Goal: Task Accomplishment & Management: Manage account settings

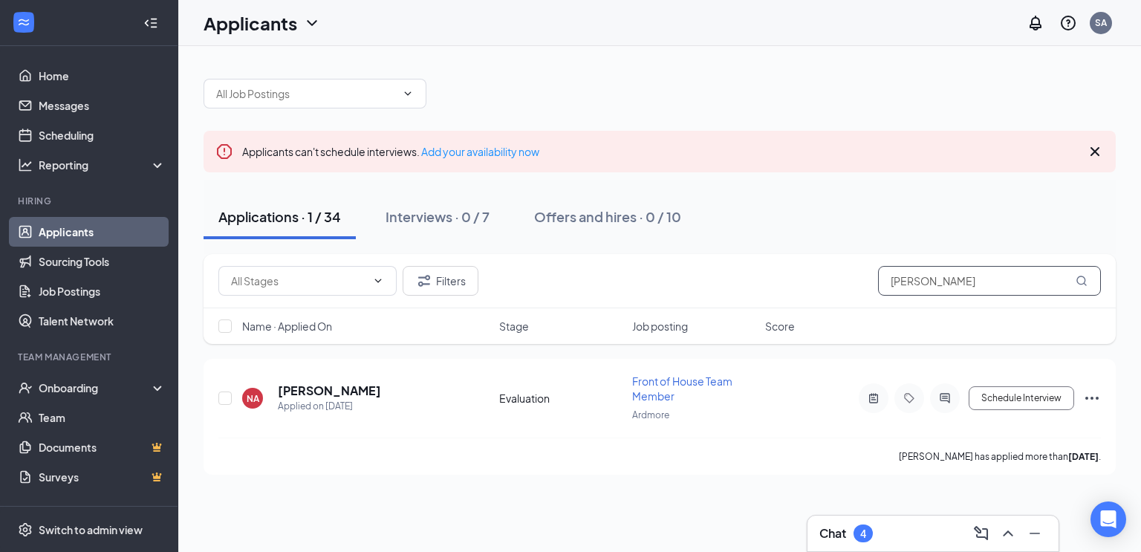
click at [939, 282] on input "[PERSON_NAME]" at bounding box center [989, 281] width 223 height 30
click at [487, 223] on div "Interviews · 0 / 7" at bounding box center [438, 216] width 104 height 19
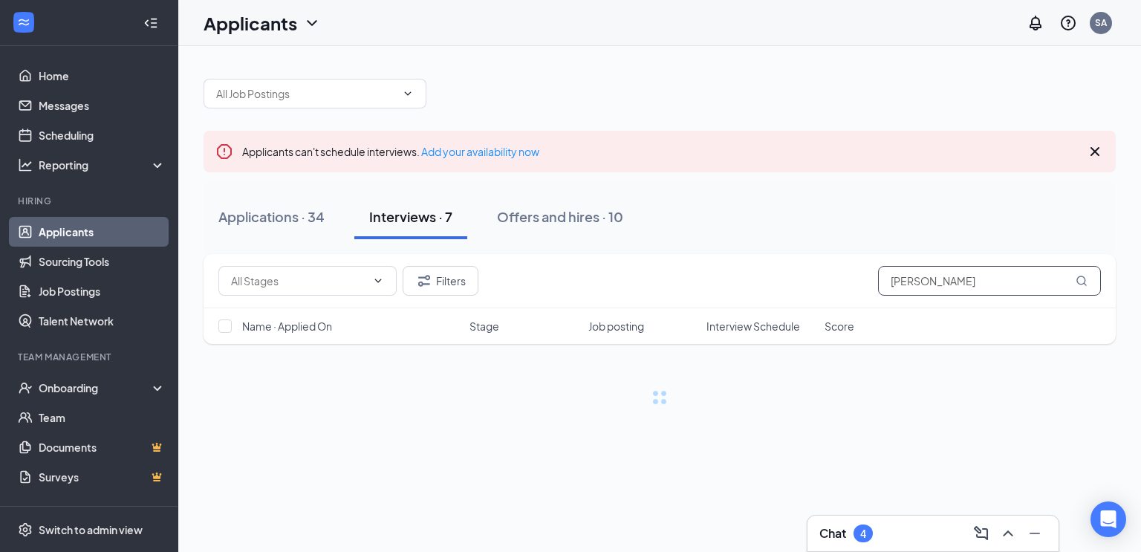
click at [901, 276] on input "[PERSON_NAME]" at bounding box center [989, 281] width 223 height 30
type input "[PERSON_NAME]"
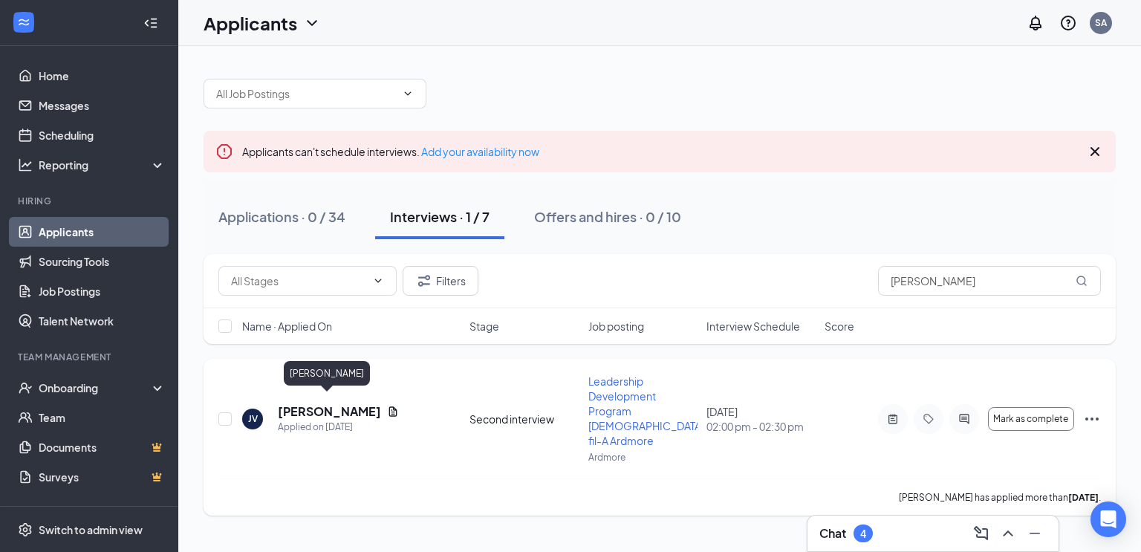
click at [294, 403] on h5 "[PERSON_NAME]" at bounding box center [329, 411] width 103 height 16
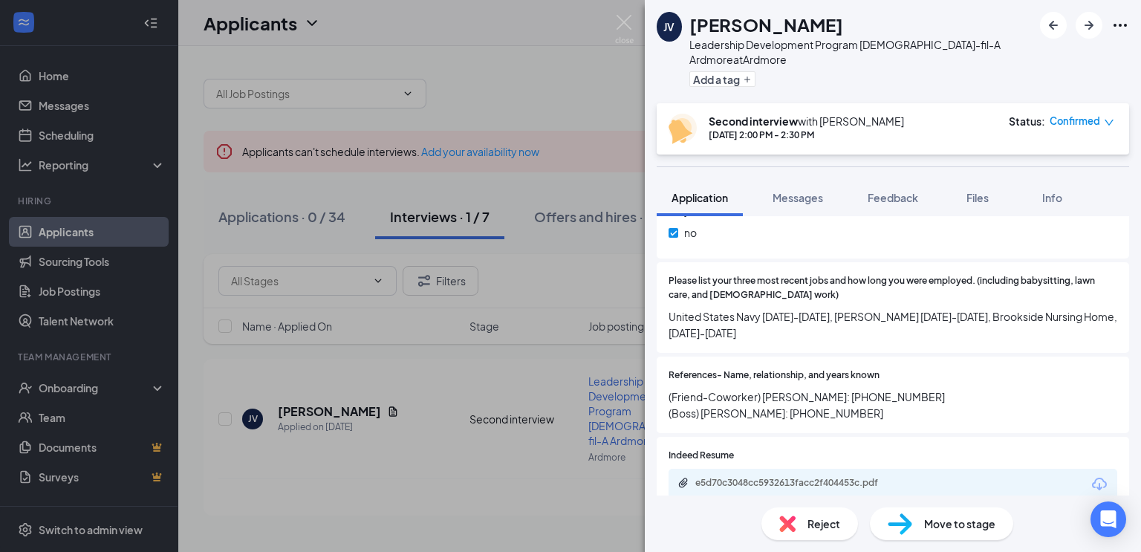
scroll to position [738, 0]
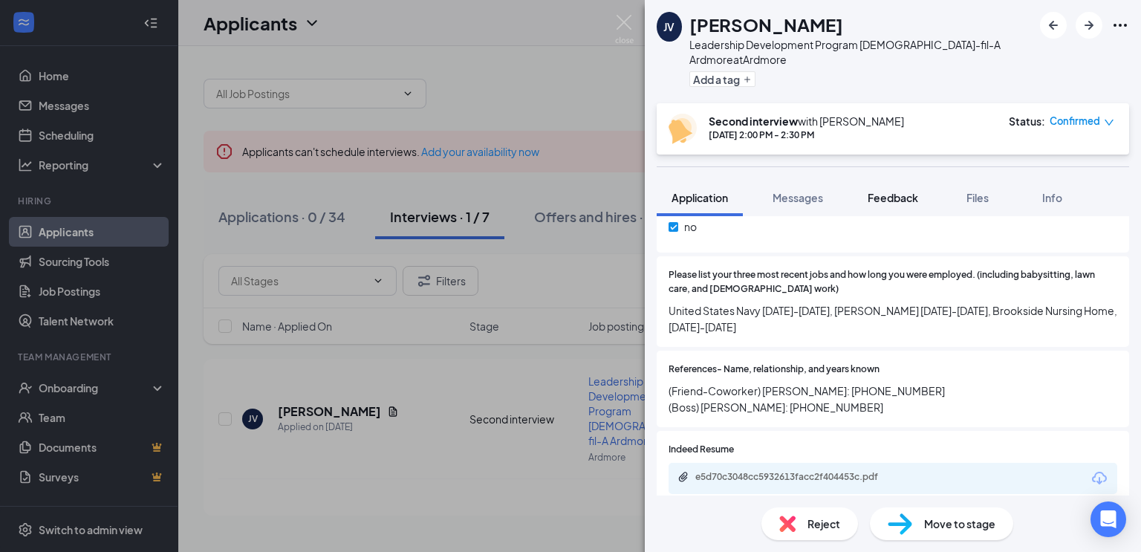
click at [911, 191] on span "Feedback" at bounding box center [893, 197] width 51 height 13
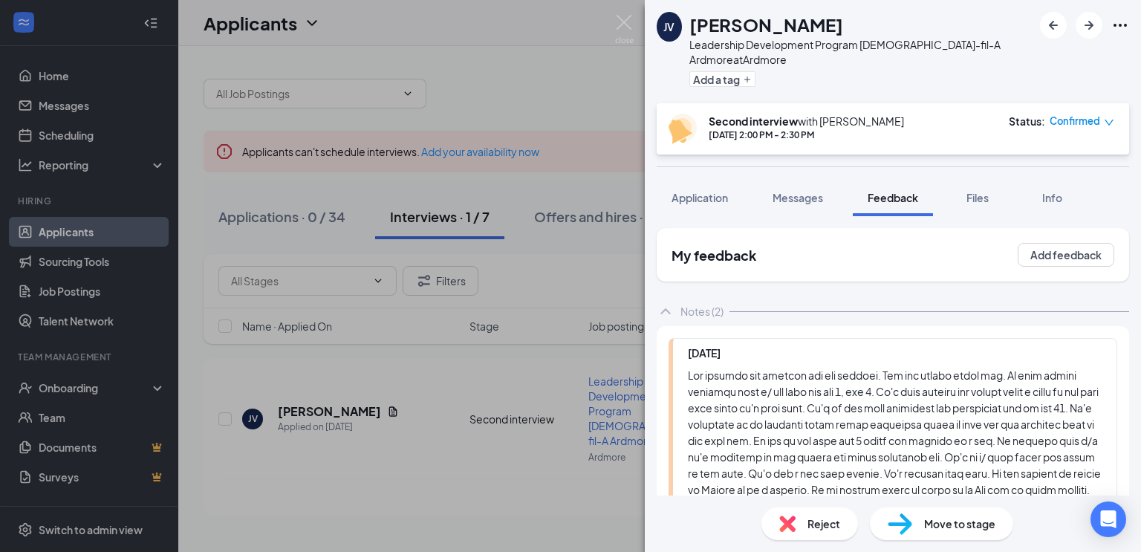
scroll to position [514, 0]
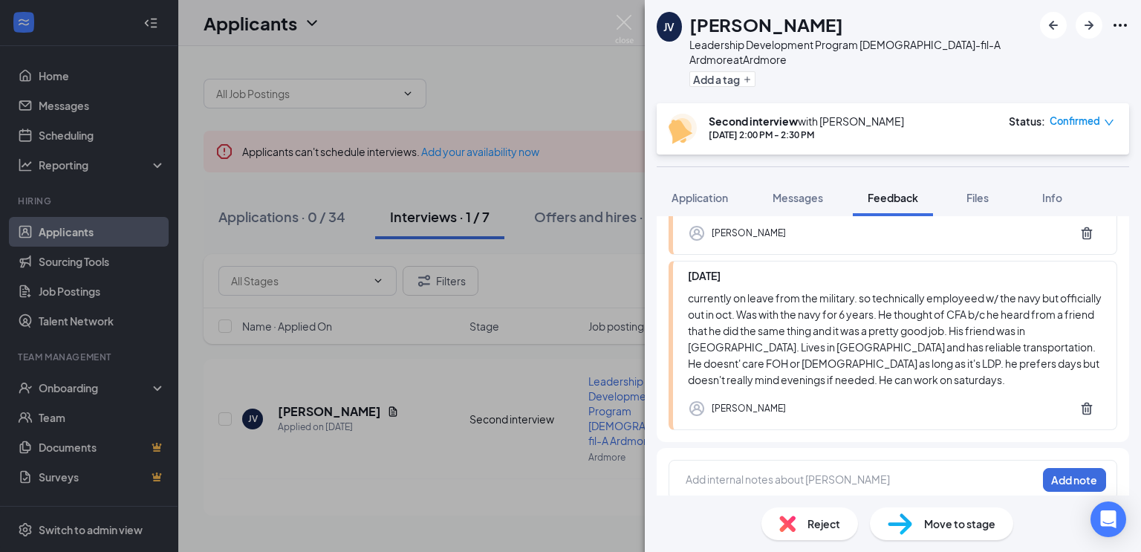
click at [888, 472] on div at bounding box center [861, 480] width 350 height 16
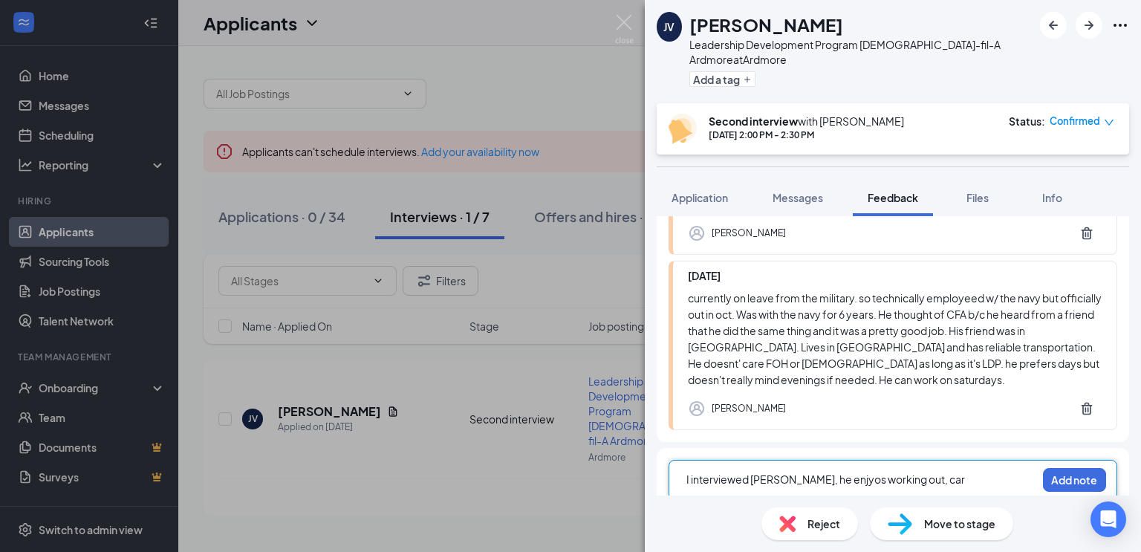
click at [817, 472] on div "I interviewed [PERSON_NAME], he enjyos working out, car" at bounding box center [861, 480] width 350 height 16
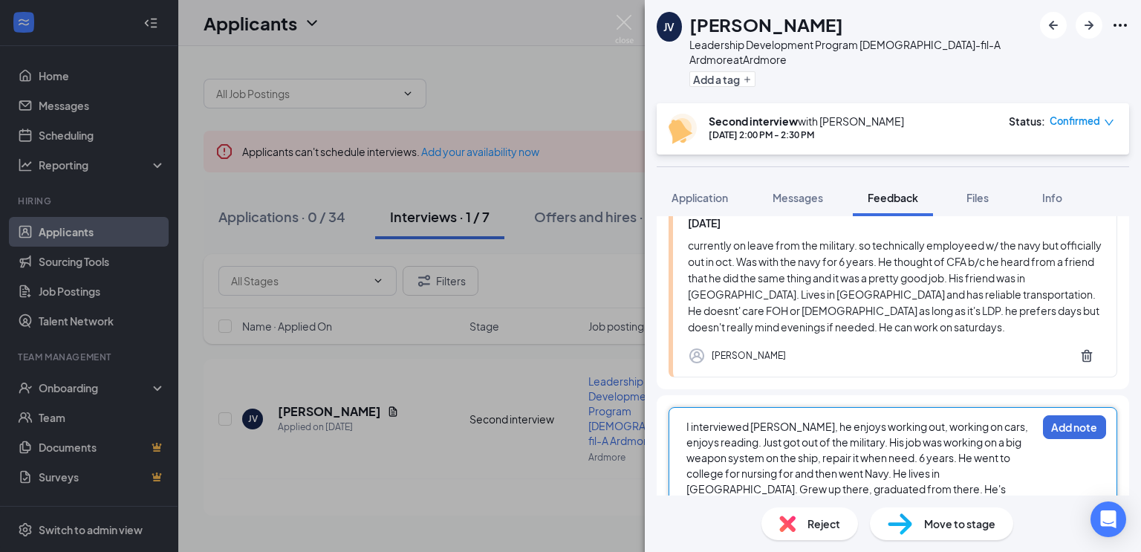
scroll to position [588, 0]
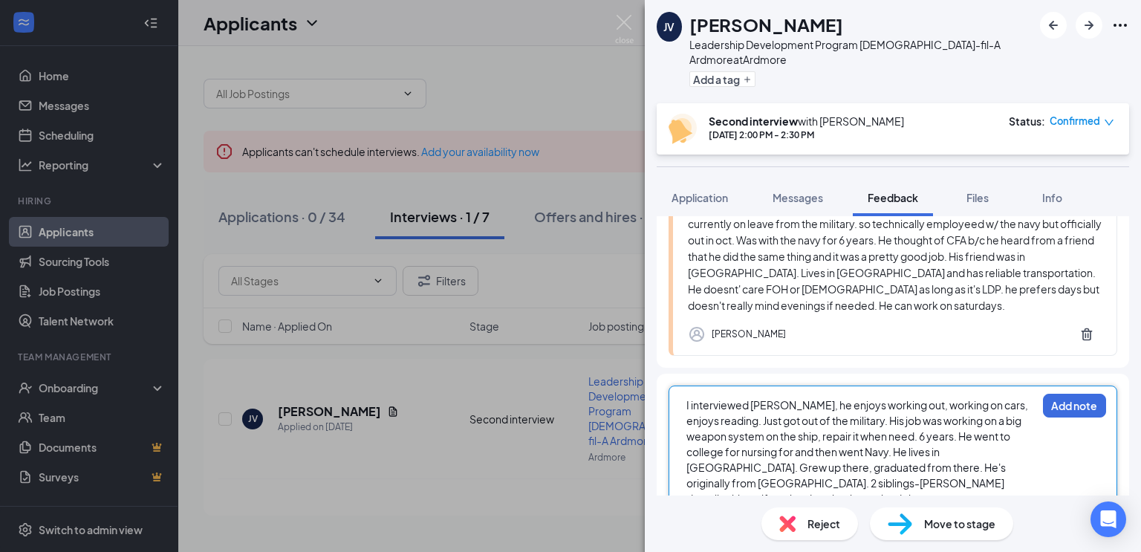
click at [944, 472] on div "I interviewed [PERSON_NAME], he enjoys working out, working on cars, enjoys rea…" at bounding box center [861, 451] width 350 height 109
click at [967, 469] on div "I interviewed [PERSON_NAME], he enjoys working out, working on cars, enjoys rea…" at bounding box center [861, 451] width 350 height 109
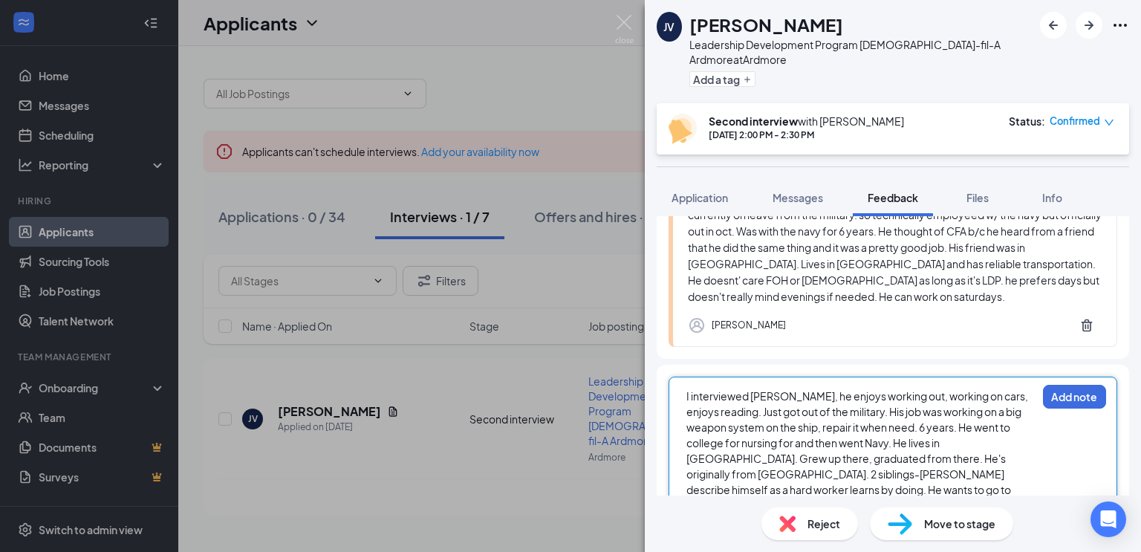
scroll to position [613, 0]
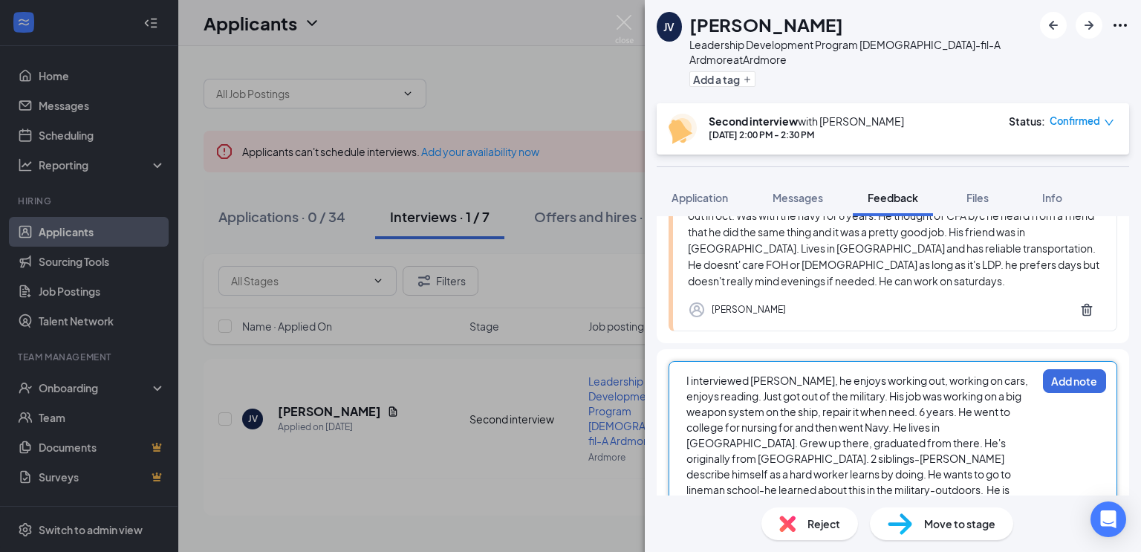
click at [957, 490] on div "I interviewed [PERSON_NAME], he enjoys working out, working on cars, enjoys rea…" at bounding box center [861, 459] width 350 height 172
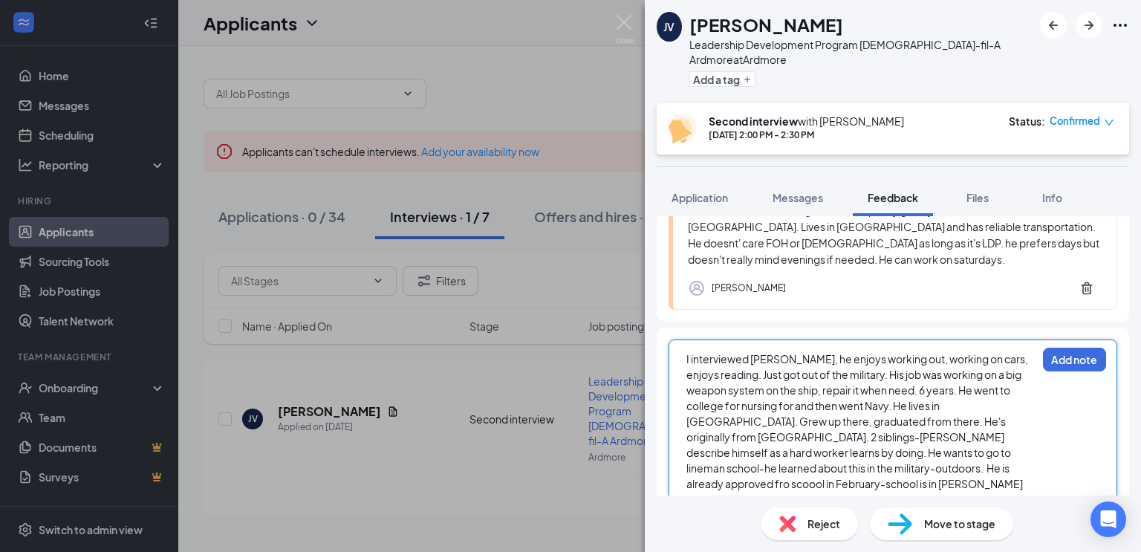
scroll to position [645, 0]
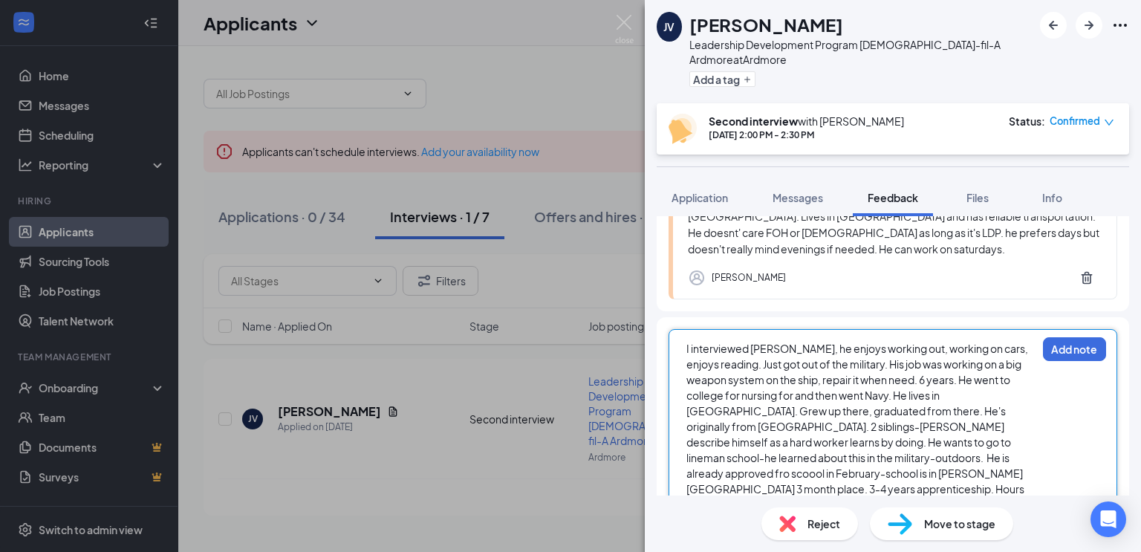
click at [870, 363] on span "I interviewed [PERSON_NAME], he enjoys working out, working on cars, enjoys rea…" at bounding box center [857, 434] width 343 height 185
click at [846, 490] on div "I interviewed [PERSON_NAME], he enjoys working out, working on cars, enjoys rea…" at bounding box center [861, 434] width 350 height 187
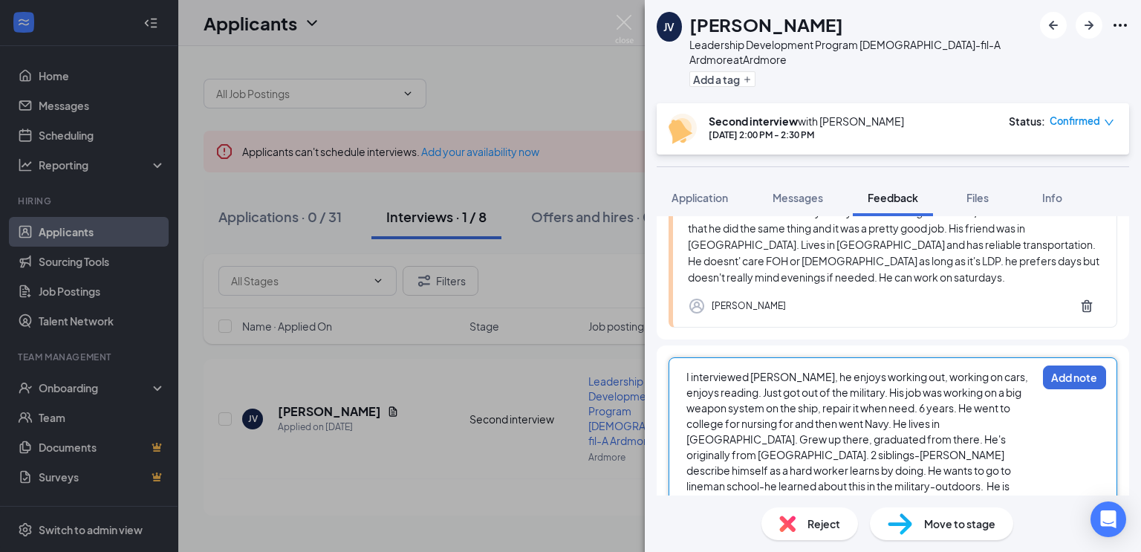
scroll to position [620, 0]
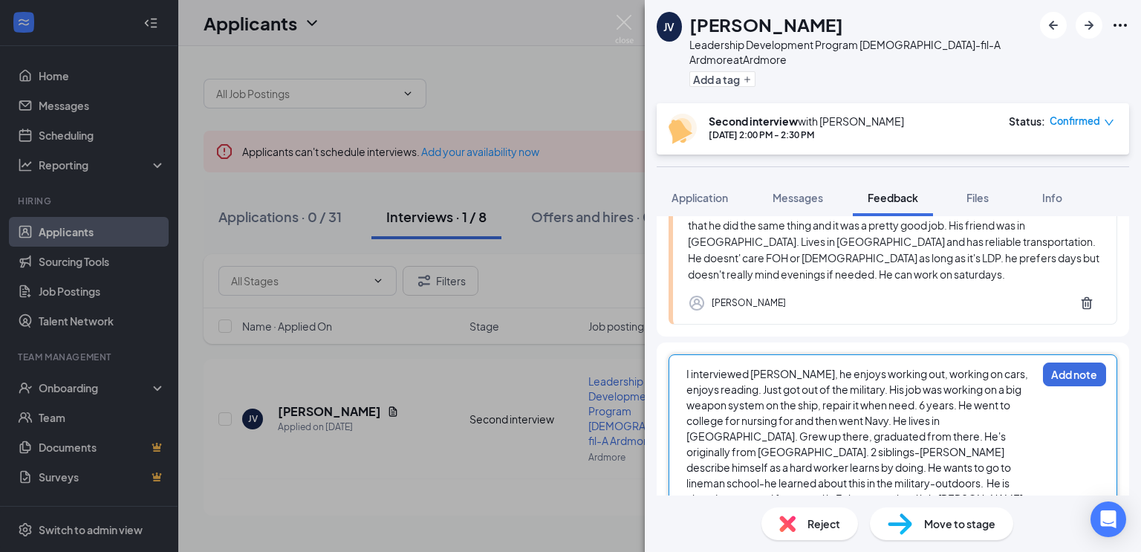
click at [915, 391] on span "I interviewed [PERSON_NAME], he enjoys working out, working on cars, enjoys rea…" at bounding box center [857, 467] width 343 height 201
click at [889, 405] on span "I interviewed [PERSON_NAME], he enjoys working out, working on cars, enjoys rea…" at bounding box center [859, 467] width 347 height 201
click at [974, 390] on span "I interviewed [PERSON_NAME], he enjoys working out, working on cars, enjoys rea…" at bounding box center [859, 467] width 347 height 201
drag, startPoint x: 979, startPoint y: 391, endPoint x: 882, endPoint y: 392, distance: 97.3
click at [882, 392] on span "I interviewed [PERSON_NAME], he enjoys working out, working on cars, enjoys rea…" at bounding box center [859, 467] width 347 height 201
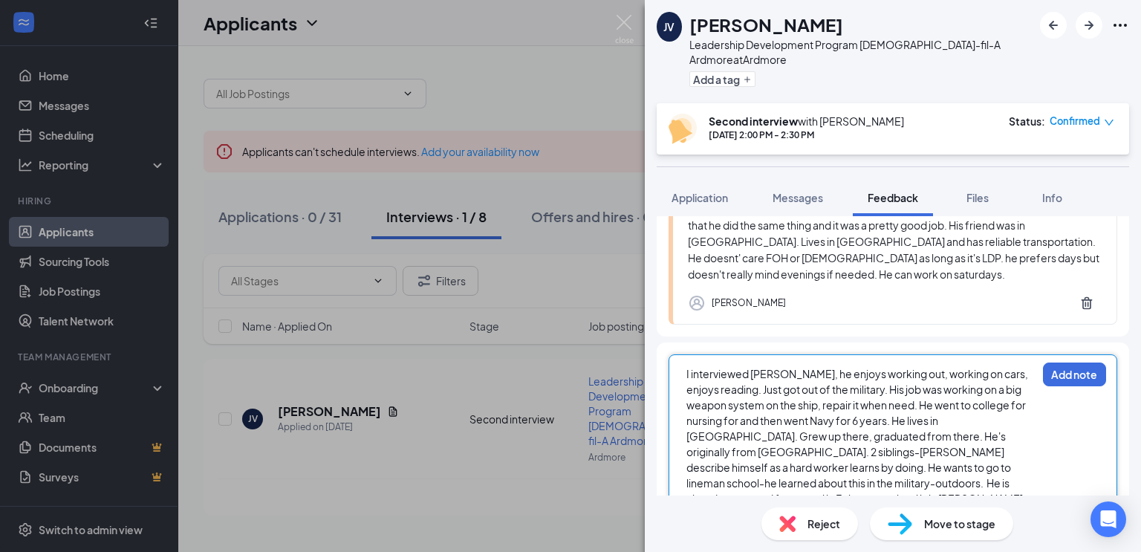
click at [934, 409] on span "I interviewed [PERSON_NAME], he enjoys working out, working on cars, enjoys rea…" at bounding box center [857, 467] width 343 height 201
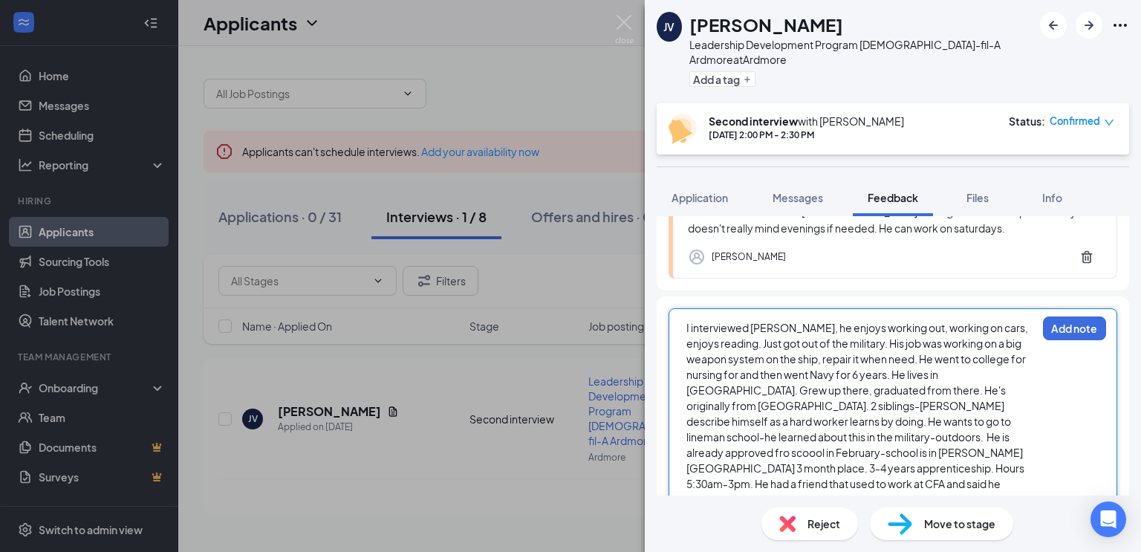
click at [966, 471] on div "I interviewed [PERSON_NAME], he enjoys working out, working on cars, enjoys rea…" at bounding box center [861, 421] width 350 height 203
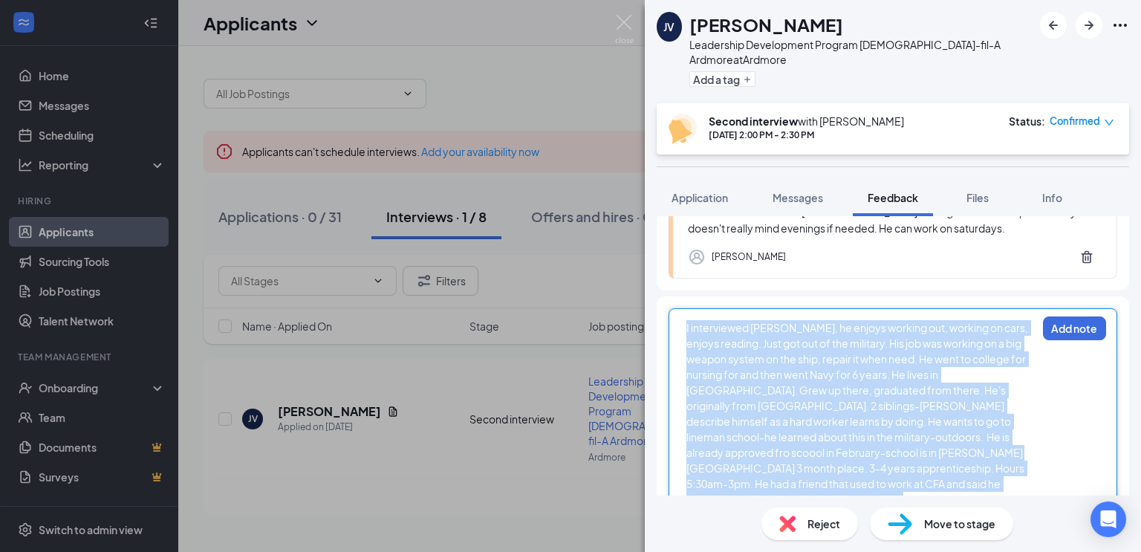
drag, startPoint x: 1030, startPoint y: 471, endPoint x: 674, endPoint y: 305, distance: 393.5
click at [674, 308] on div "I interviewed [PERSON_NAME], he enjoys working out, working on cars, enjoys rea…" at bounding box center [893, 420] width 449 height 224
copy span "I interviewed [PERSON_NAME], he enjoys working out, working on cars, enjoys rea…"
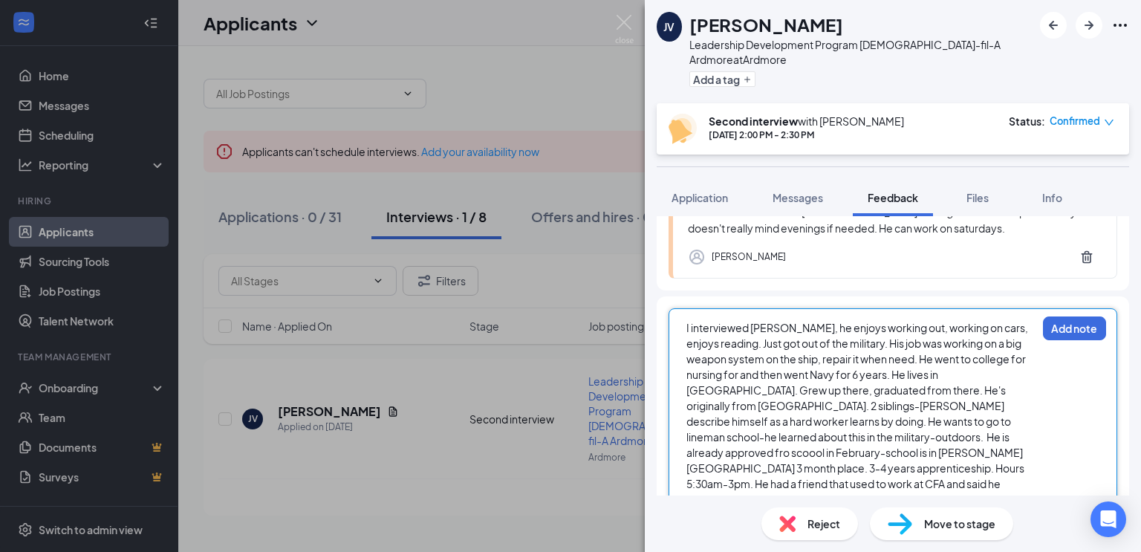
scroll to position [514, 0]
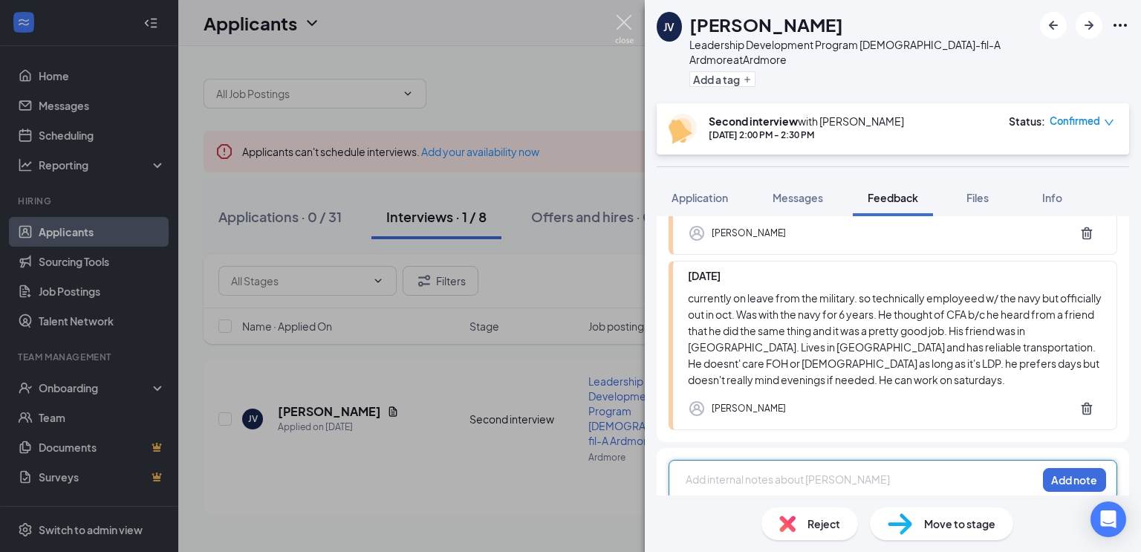
click at [626, 20] on img at bounding box center [624, 29] width 19 height 29
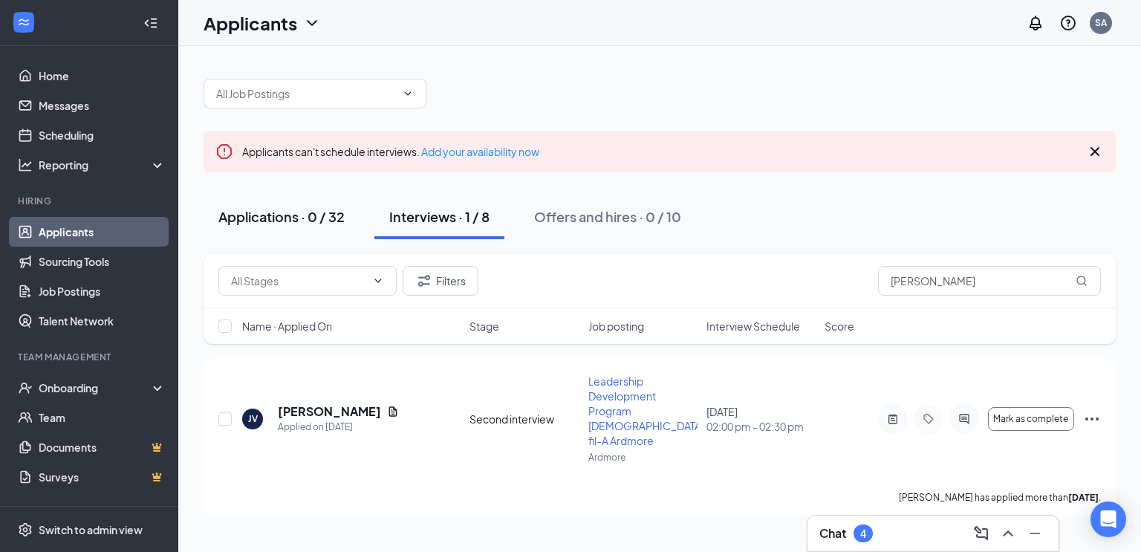
click at [336, 221] on div "Applications · 0 / 32" at bounding box center [281, 216] width 126 height 19
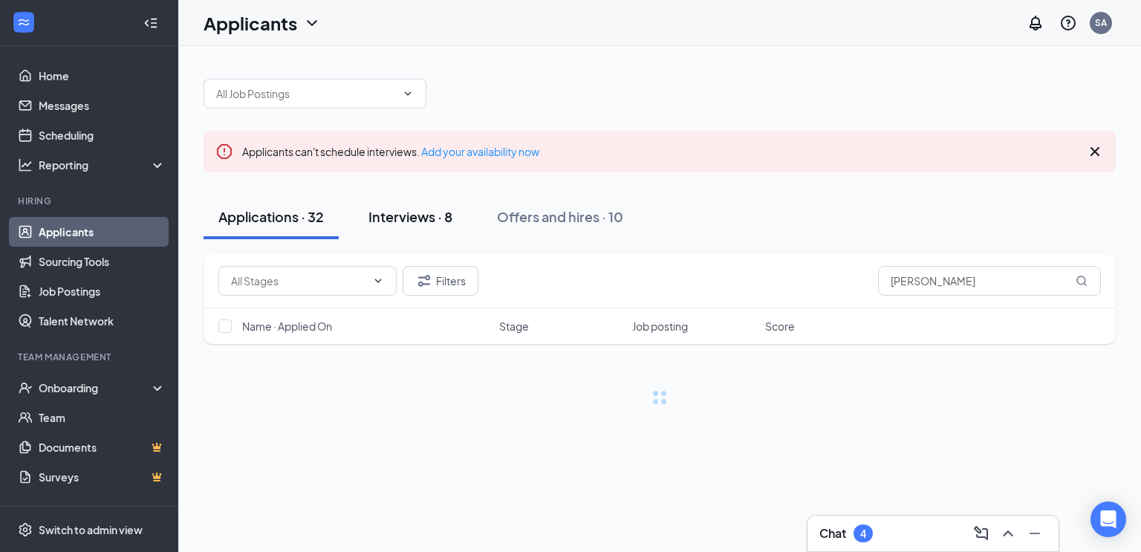
click at [384, 220] on div "Interviews · 8" at bounding box center [410, 216] width 84 height 19
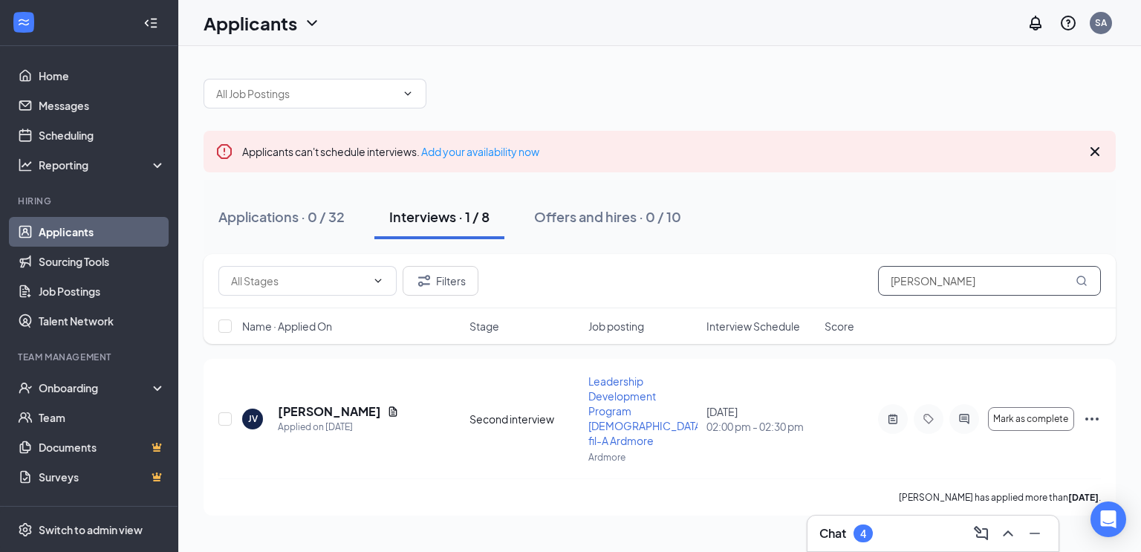
click at [931, 282] on input "[PERSON_NAME]" at bounding box center [989, 281] width 223 height 30
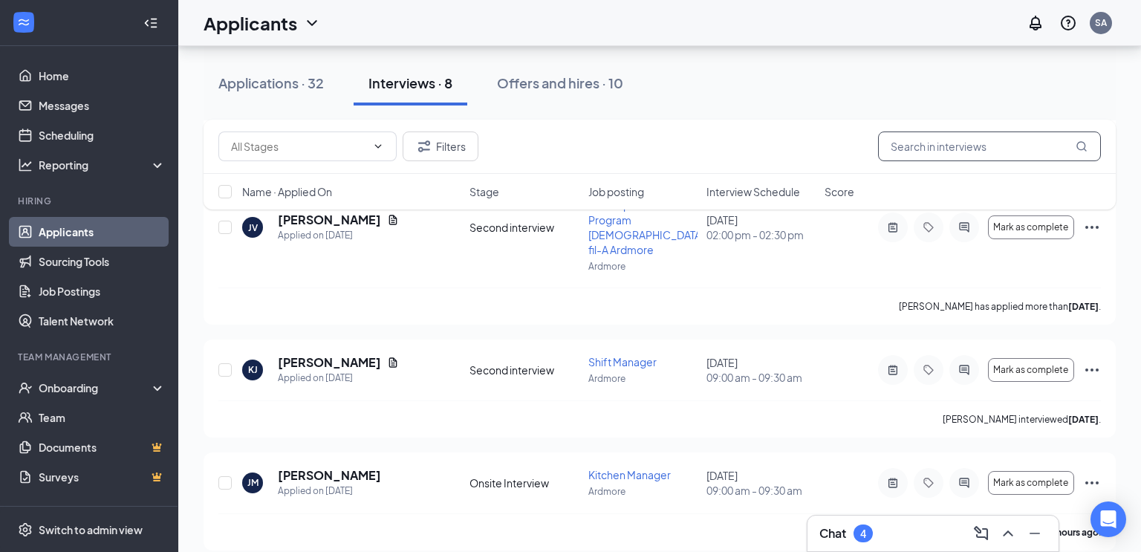
scroll to position [824, 0]
click at [302, 357] on h5 "[PERSON_NAME]" at bounding box center [329, 365] width 103 height 16
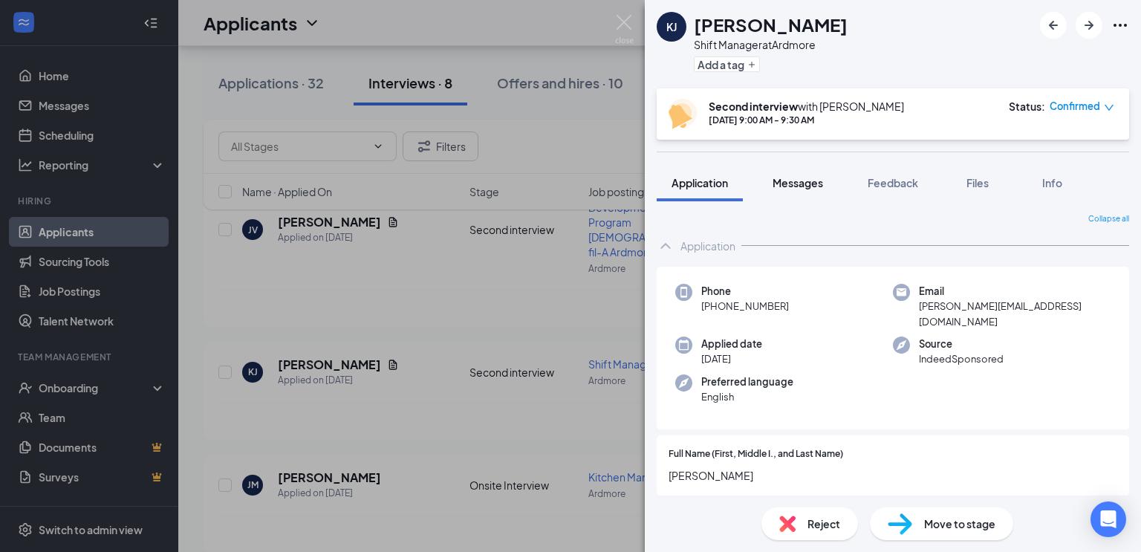
click at [811, 182] on span "Messages" at bounding box center [798, 182] width 51 height 13
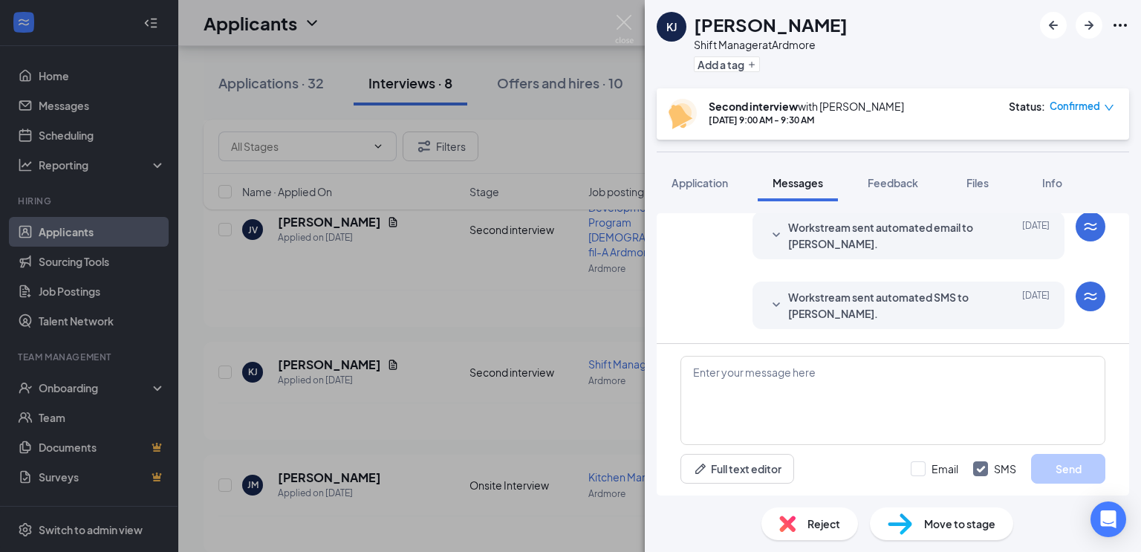
scroll to position [422, 0]
click at [905, 186] on span "Feedback" at bounding box center [893, 182] width 51 height 13
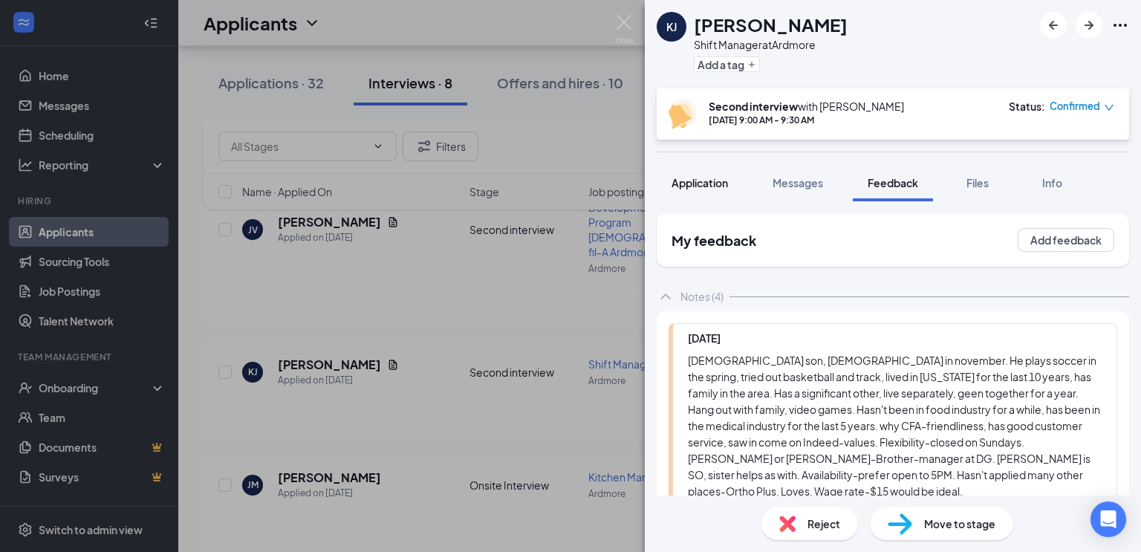
click at [703, 185] on span "Application" at bounding box center [700, 182] width 56 height 13
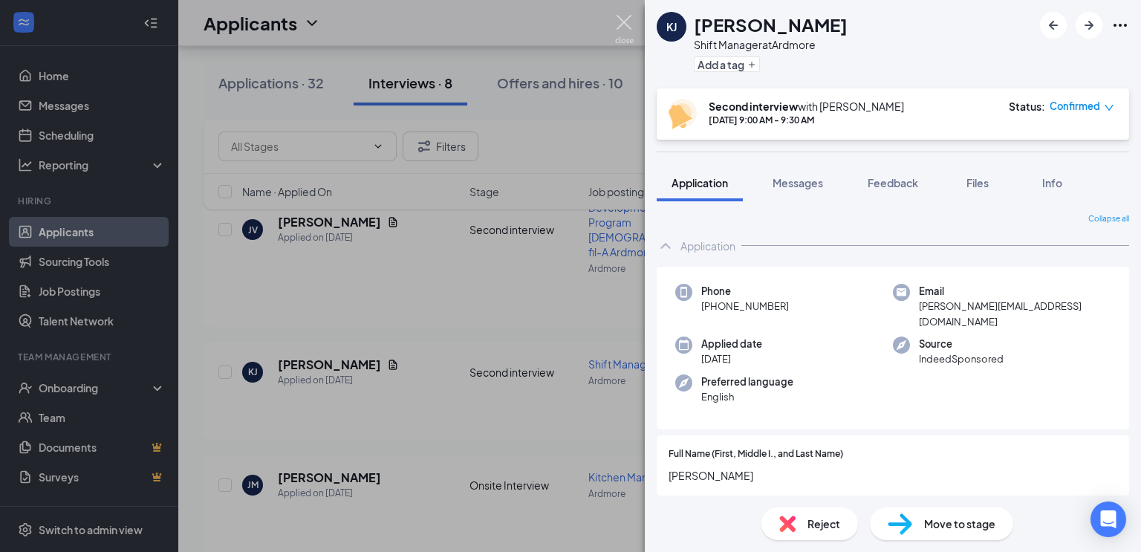
click at [630, 24] on img at bounding box center [624, 29] width 19 height 29
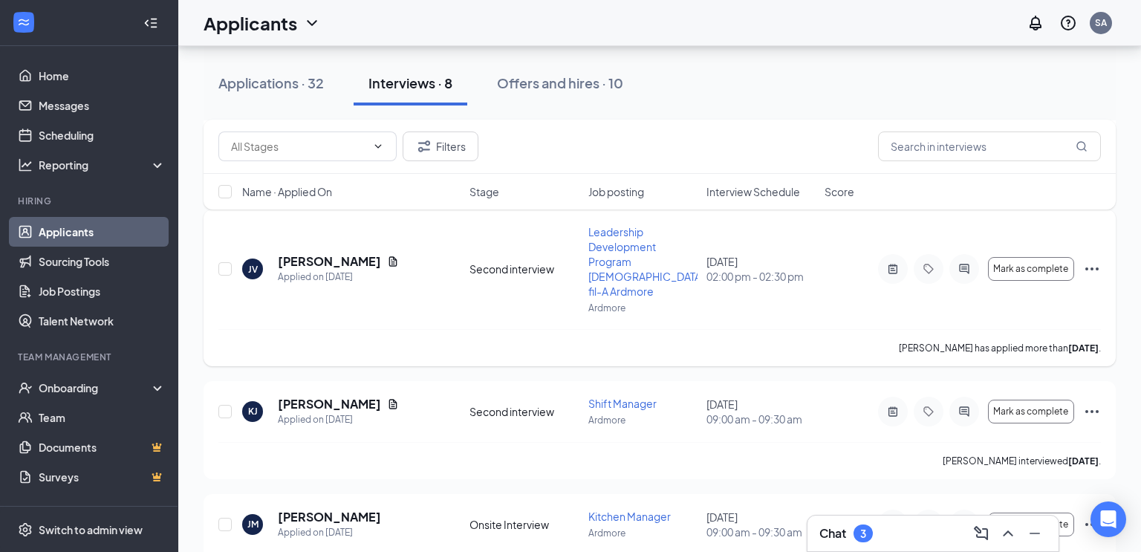
scroll to position [826, 0]
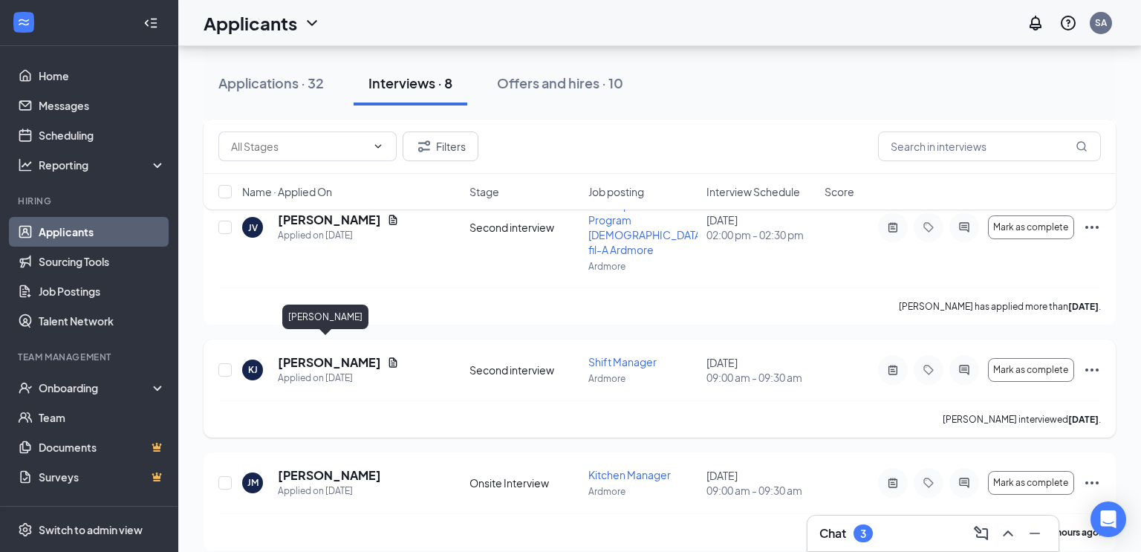
click at [298, 354] on h5 "[PERSON_NAME]" at bounding box center [329, 362] width 103 height 16
